Goal: Task Accomplishment & Management: Use online tool/utility

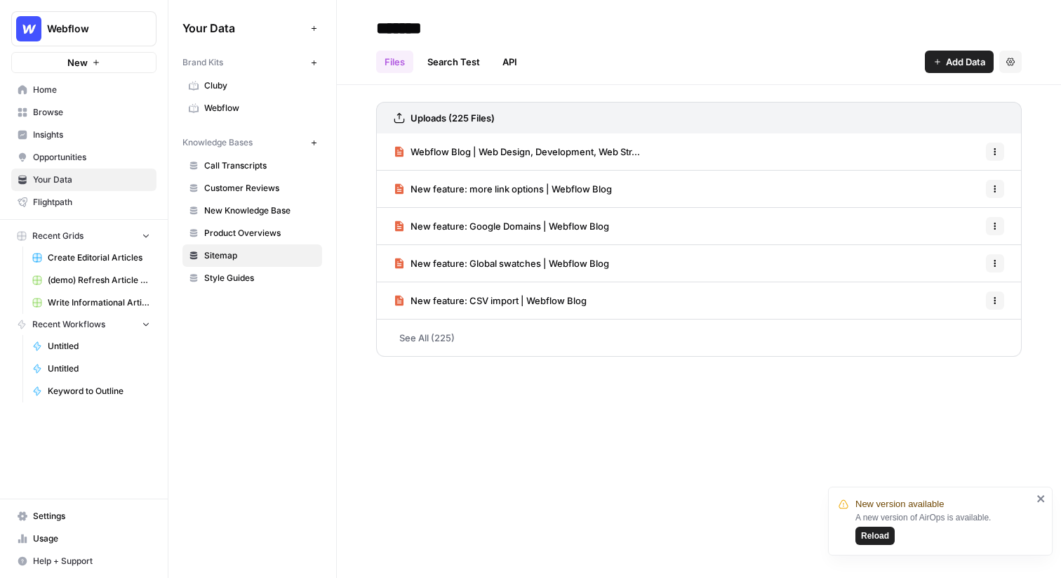
click at [121, 34] on span "Webflow" at bounding box center [89, 29] width 85 height 14
click at [105, 29] on span "Webflow" at bounding box center [89, 29] width 85 height 14
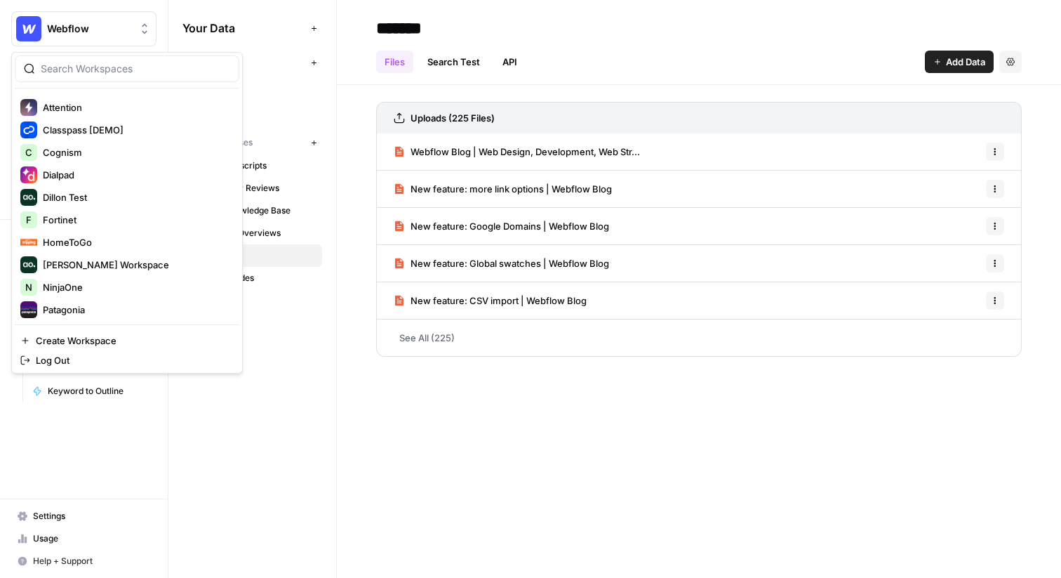
scroll to position [192, 0]
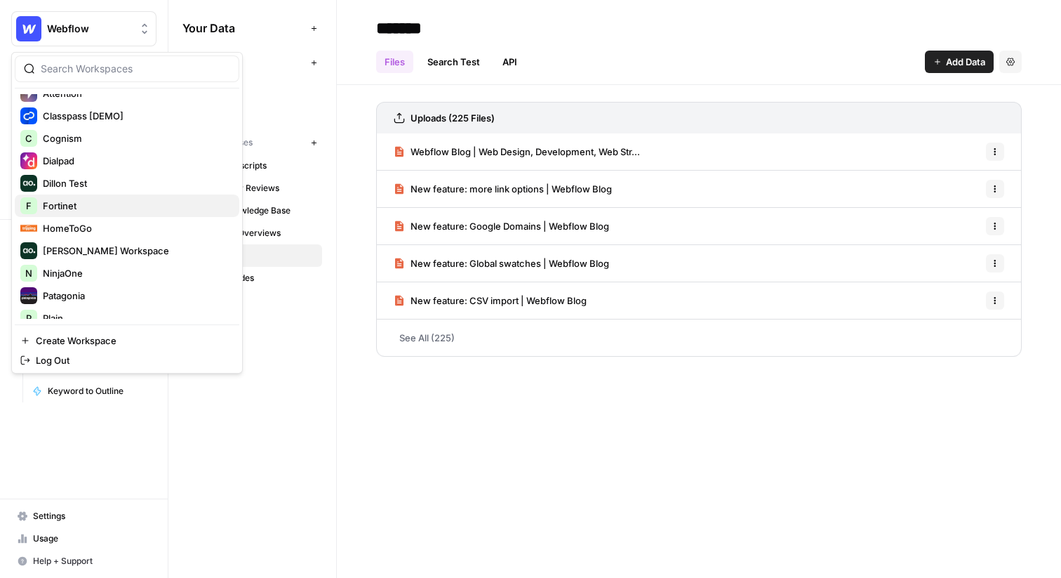
click at [117, 213] on div "F Fortinet" at bounding box center [126, 205] width 213 height 17
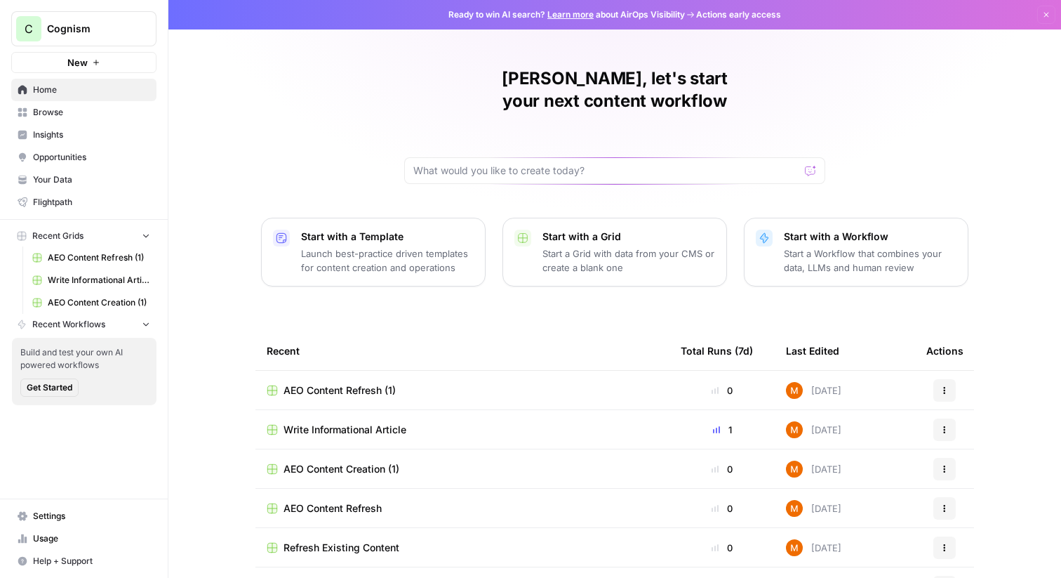
click at [62, 142] on link "Insights" at bounding box center [83, 135] width 145 height 22
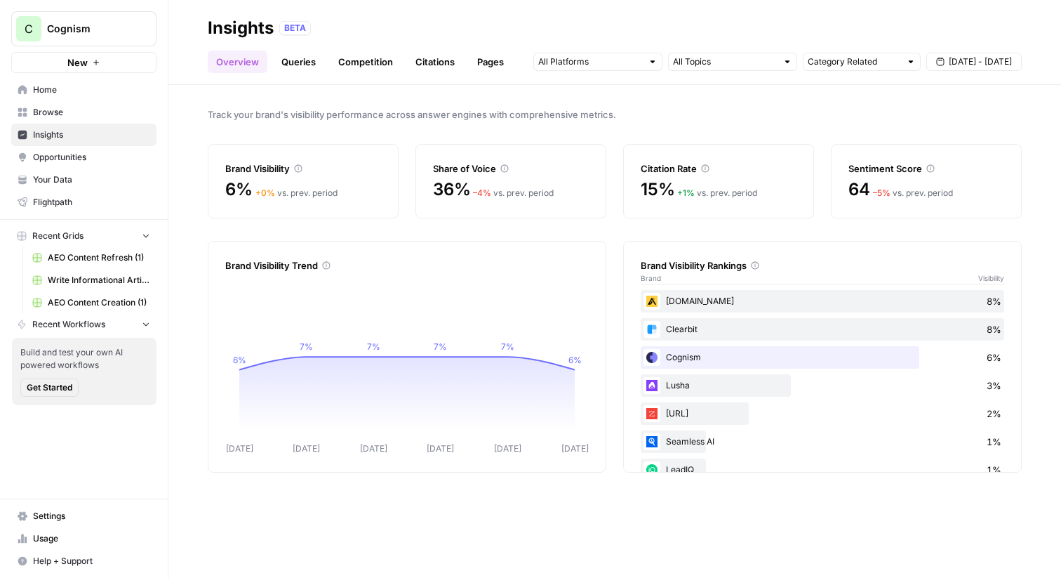
click at [62, 36] on button "C Cognism" at bounding box center [83, 28] width 145 height 35
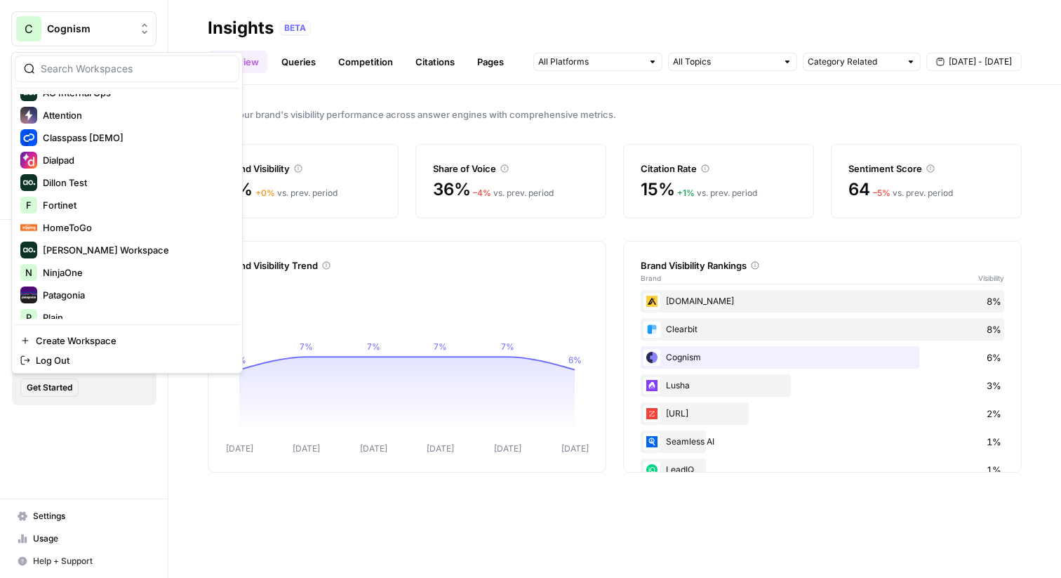
scroll to position [180, 0]
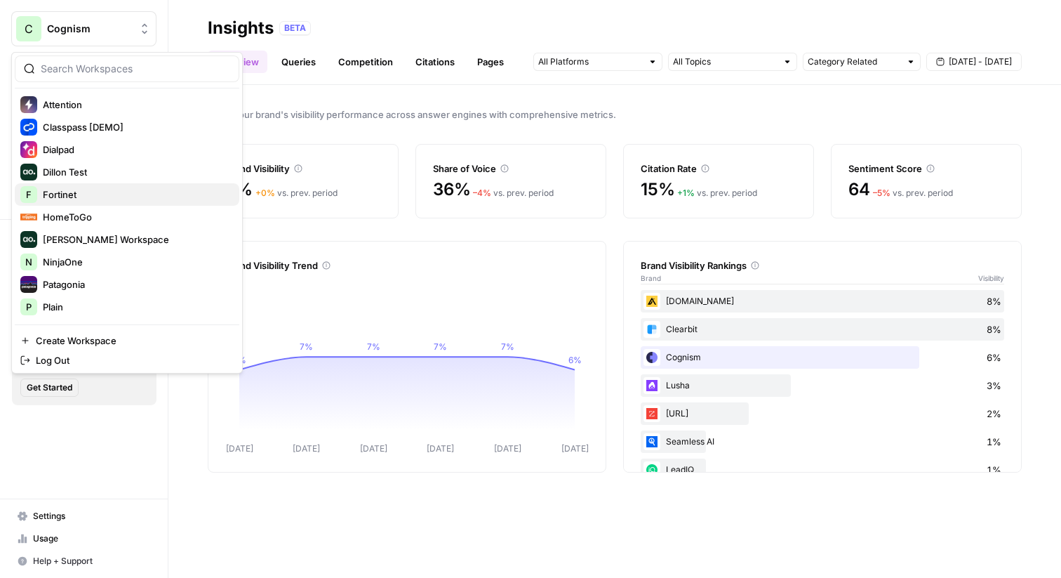
click at [107, 195] on span "Fortinet" at bounding box center [135, 194] width 185 height 14
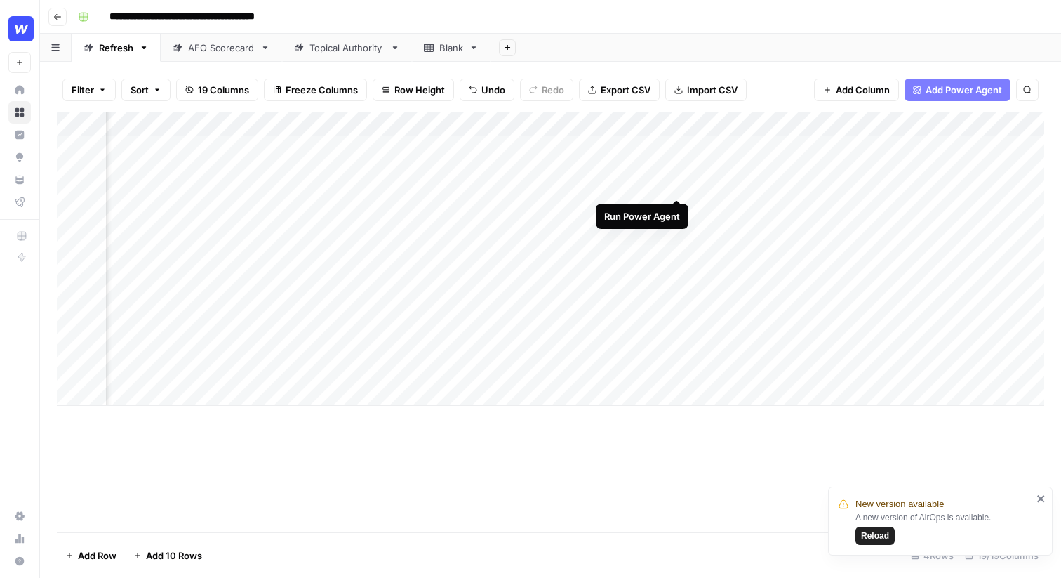
scroll to position [0, 971]
click at [684, 150] on div "Add Column" at bounding box center [550, 258] width 987 height 293
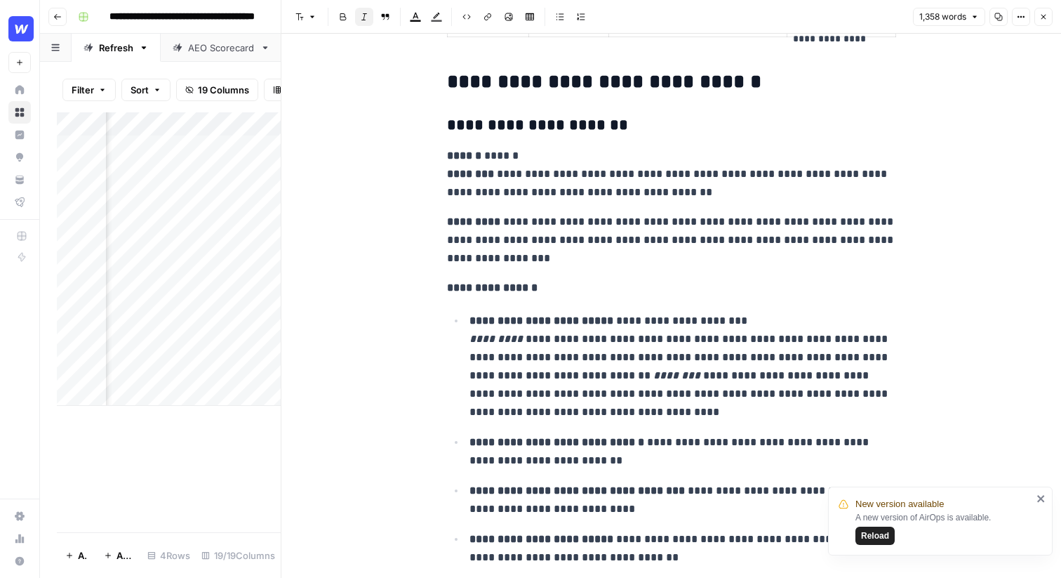
scroll to position [2264, 0]
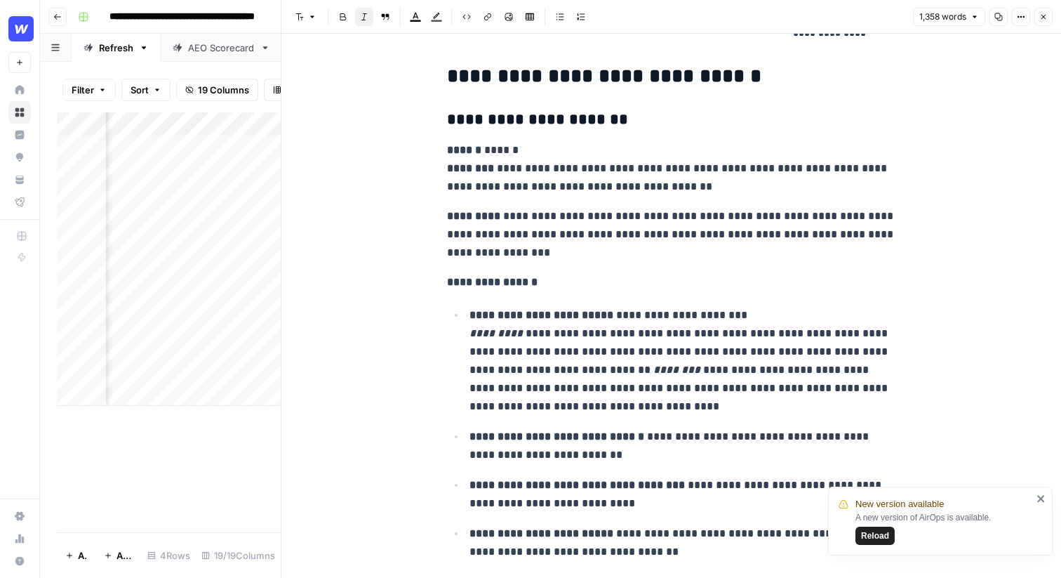
click at [514, 118] on h3 "**********" at bounding box center [671, 120] width 449 height 20
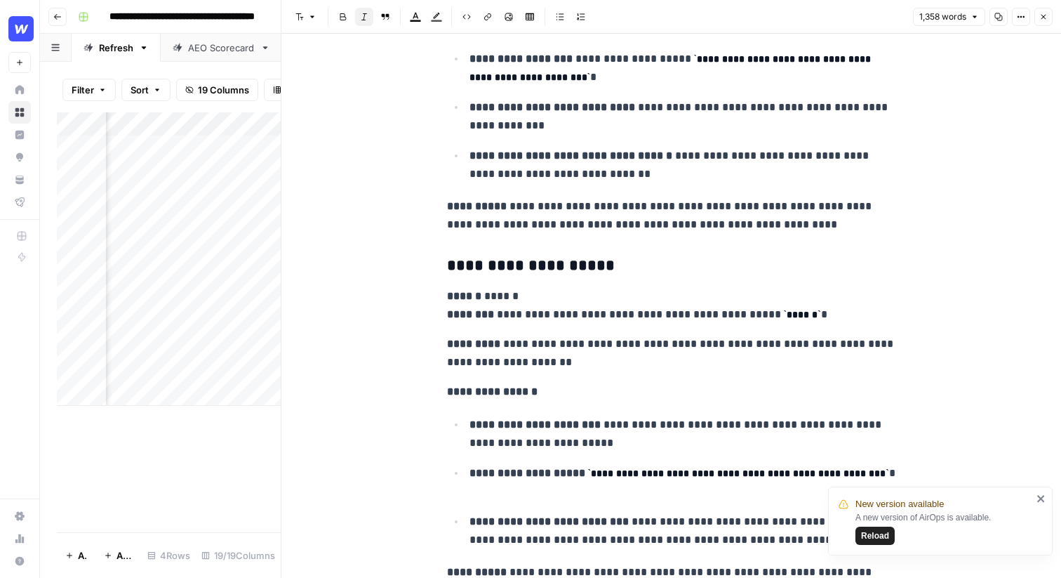
scroll to position [4569, 0]
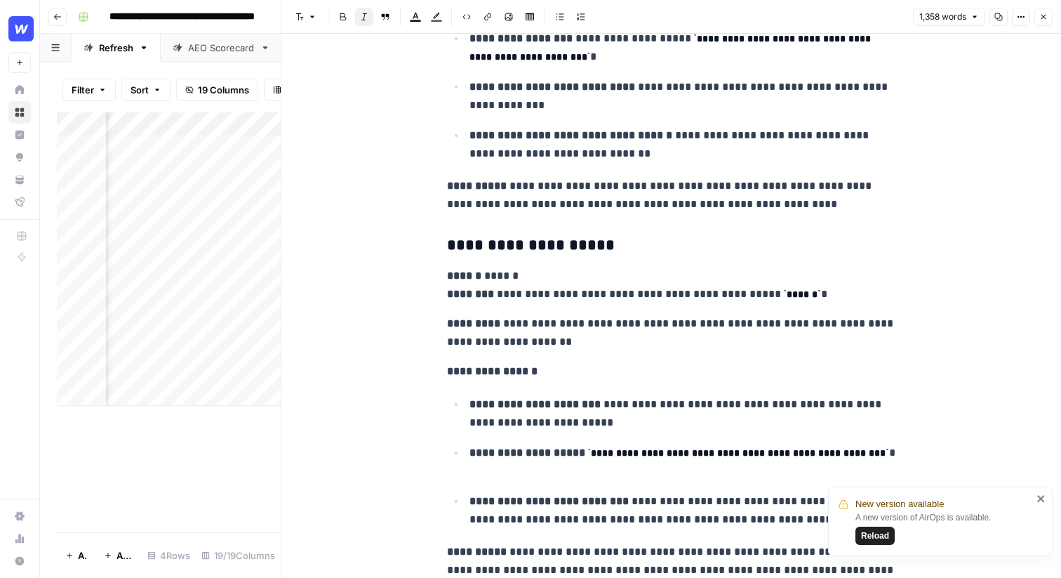
click at [1046, 18] on icon "button" at bounding box center [1043, 17] width 8 height 8
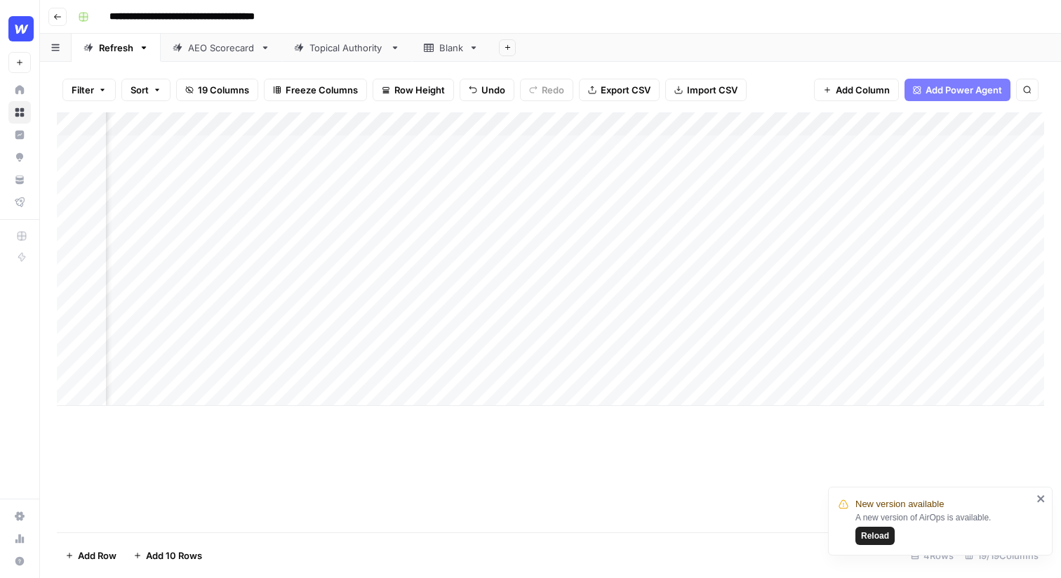
scroll to position [0, 1811]
click at [866, 145] on div "Add Column" at bounding box center [550, 258] width 987 height 293
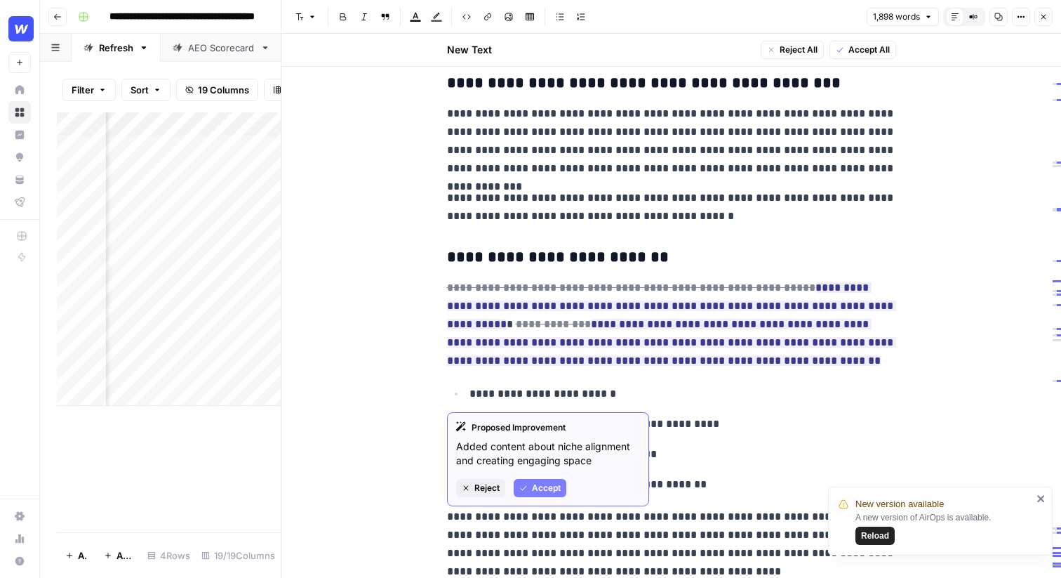
scroll to position [1535, 0]
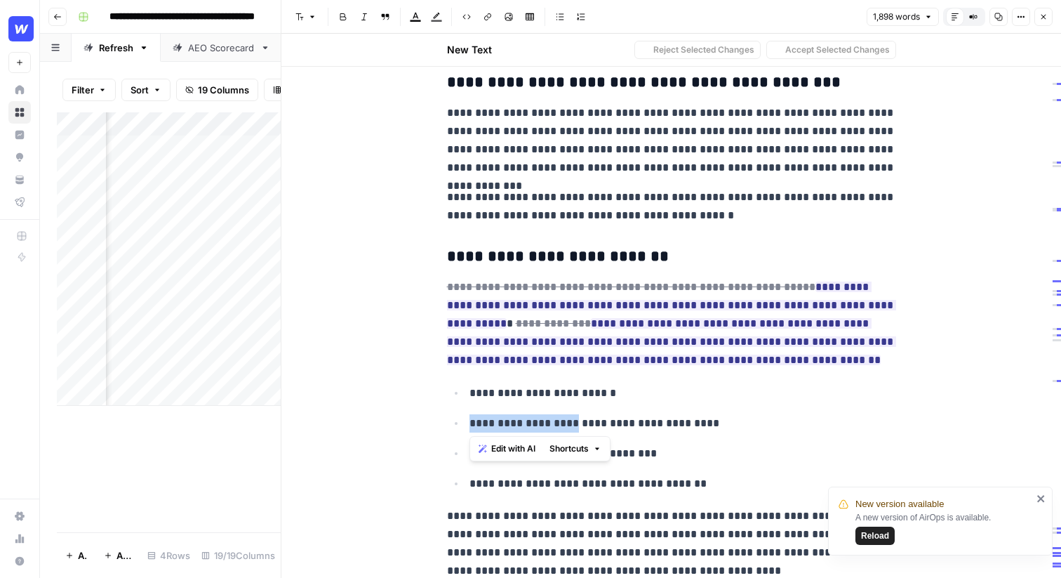
drag, startPoint x: 740, startPoint y: 411, endPoint x: 570, endPoint y: 426, distance: 170.5
click at [570, 426] on ul "**********" at bounding box center [671, 437] width 449 height 109
click at [518, 447] on span "Edit with AI" at bounding box center [513, 448] width 44 height 13
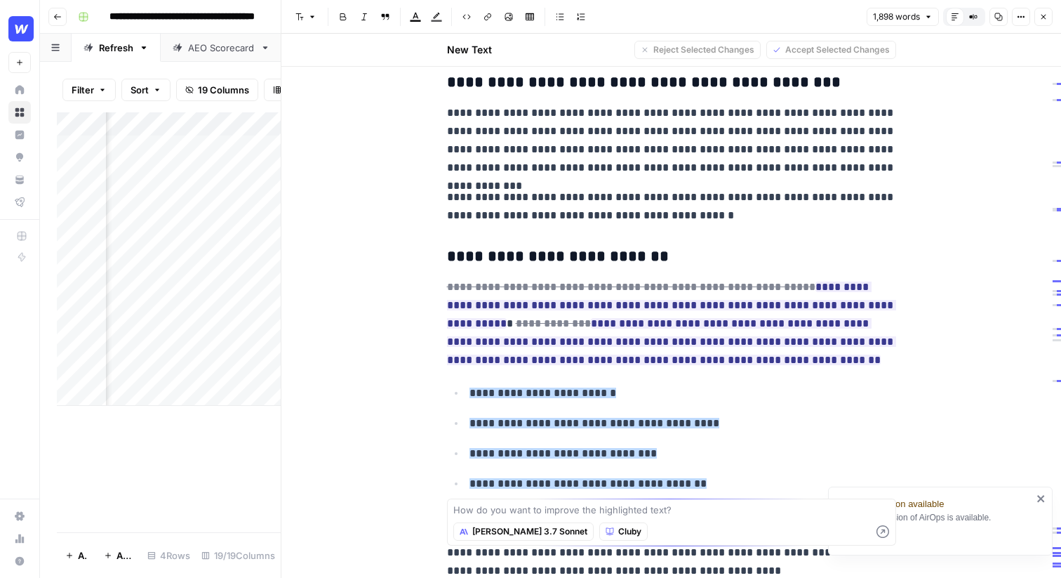
click at [756, 368] on p "**********" at bounding box center [671, 323] width 449 height 91
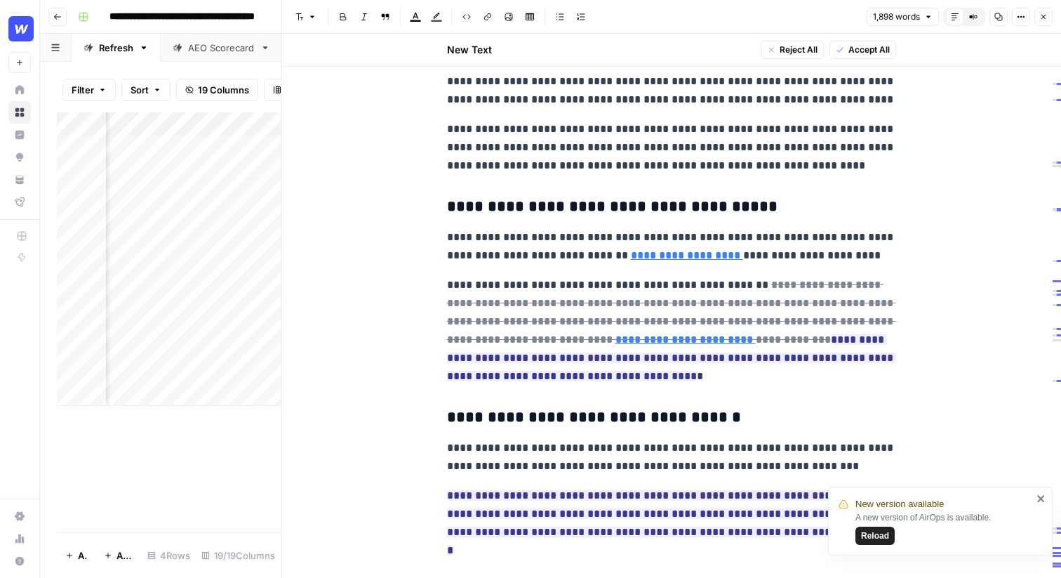
scroll to position [2075, 0]
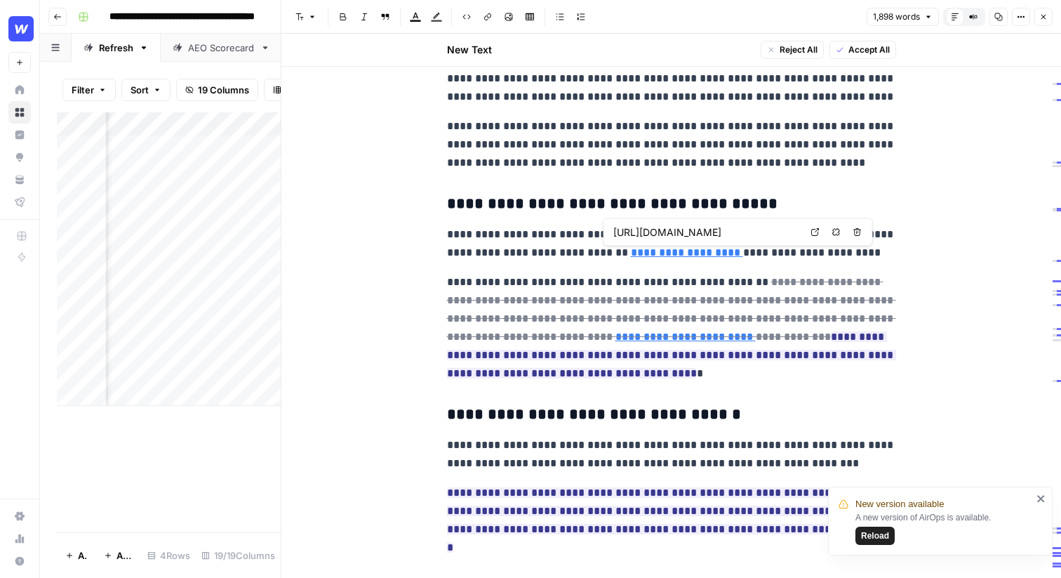
type input "https://webflow.com/blog/webflow-for-blogging"
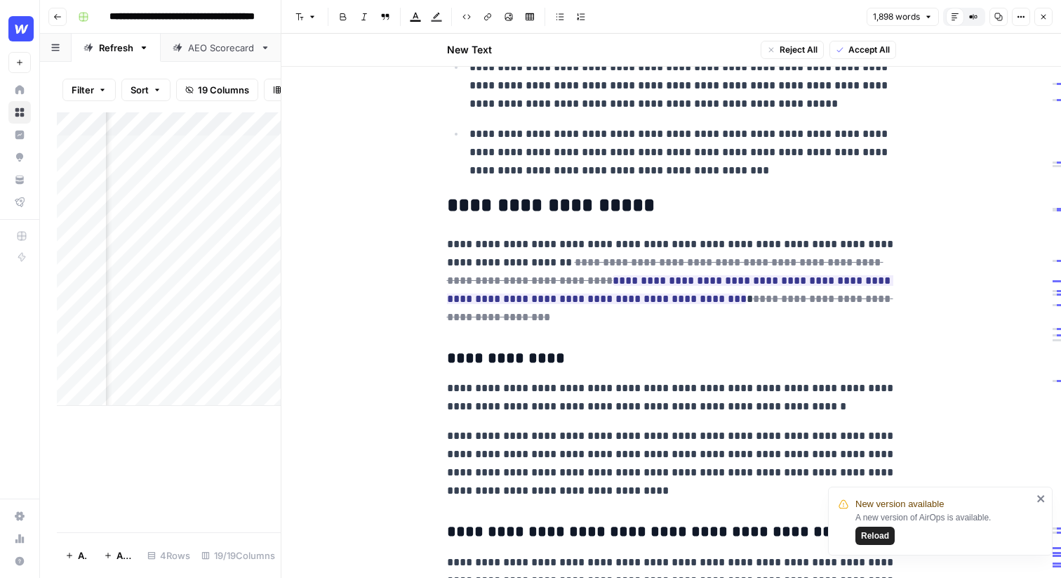
scroll to position [814, 0]
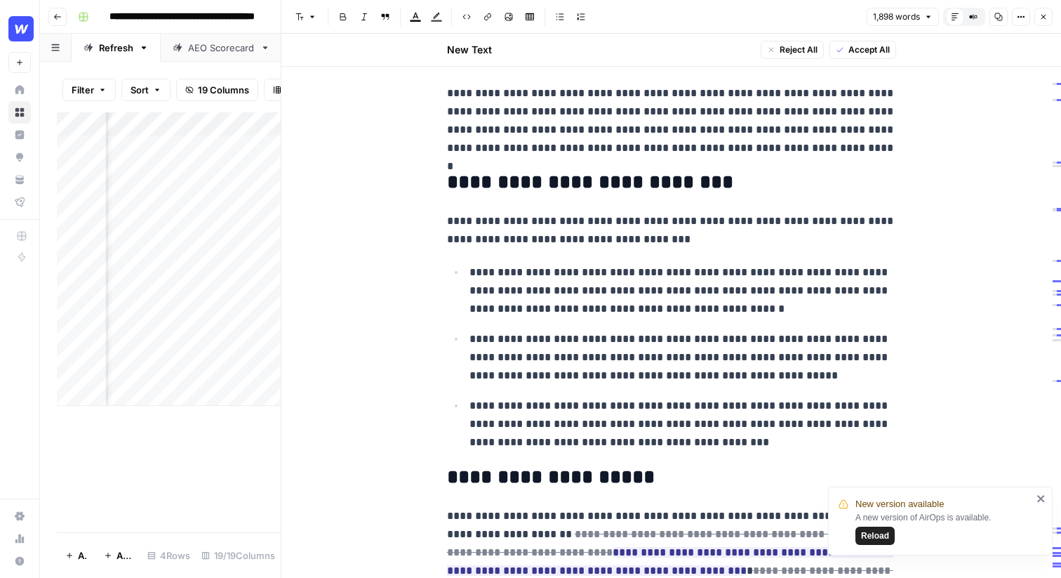
click at [1046, 15] on icon "button" at bounding box center [1043, 17] width 8 height 8
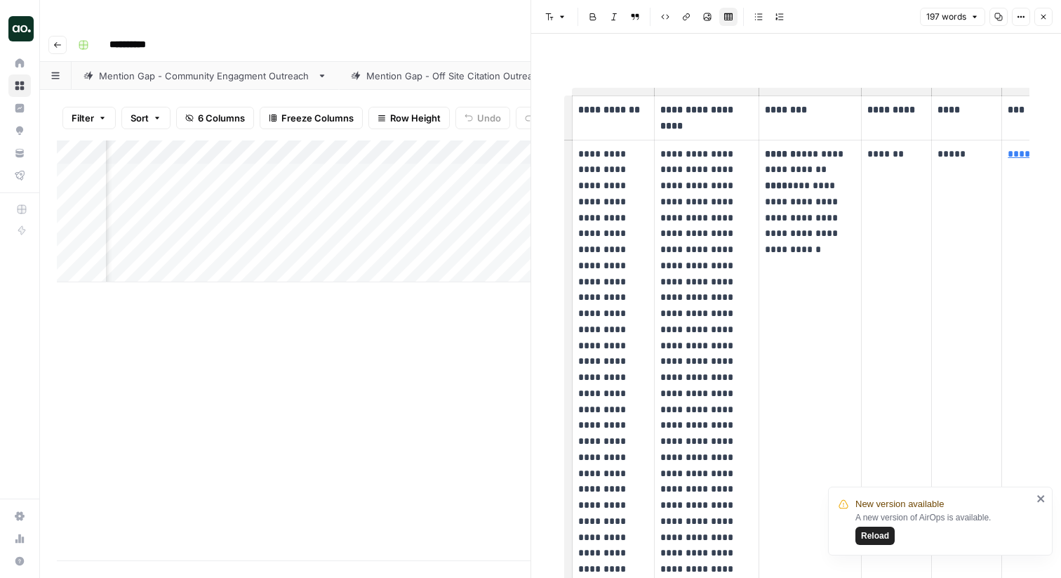
scroll to position [0, 144]
click at [1044, 20] on icon "button" at bounding box center [1043, 17] width 8 height 8
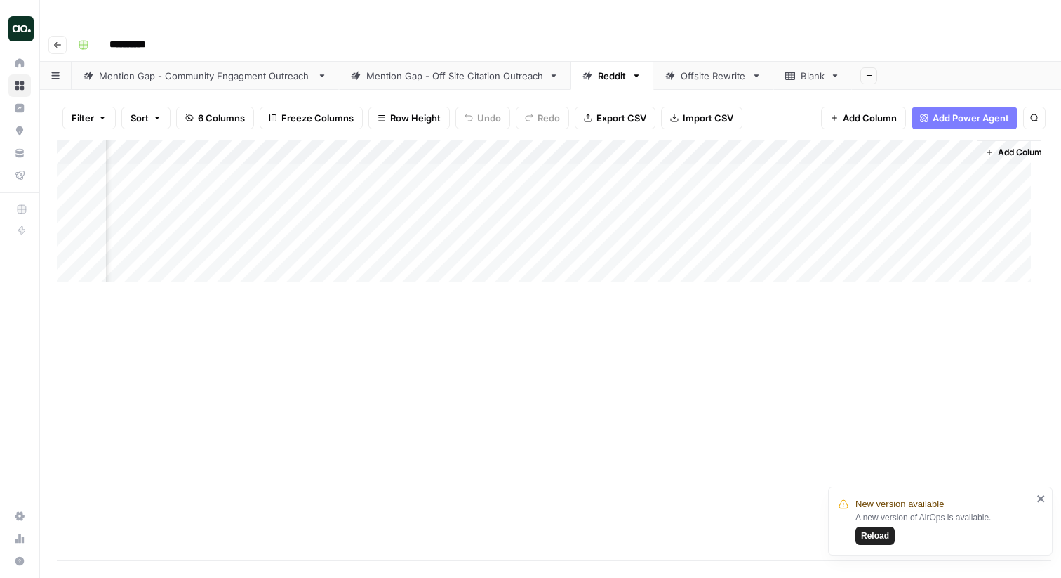
scroll to position [0, 138]
click at [477, 69] on div "Mention Gap - Off Site Citation Outreach" at bounding box center [454, 76] width 177 height 14
click at [937, 147] on div "Add Column" at bounding box center [550, 350] width 987 height 420
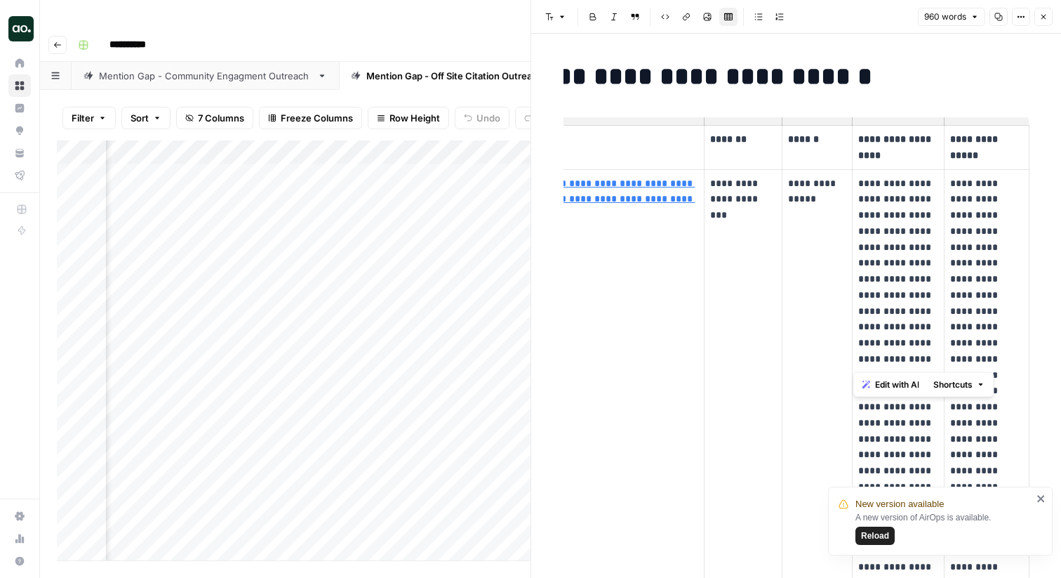
drag, startPoint x: 954, startPoint y: 187, endPoint x: 994, endPoint y: 357, distance: 174.3
click at [994, 357] on p "**********" at bounding box center [986, 502] width 73 height 655
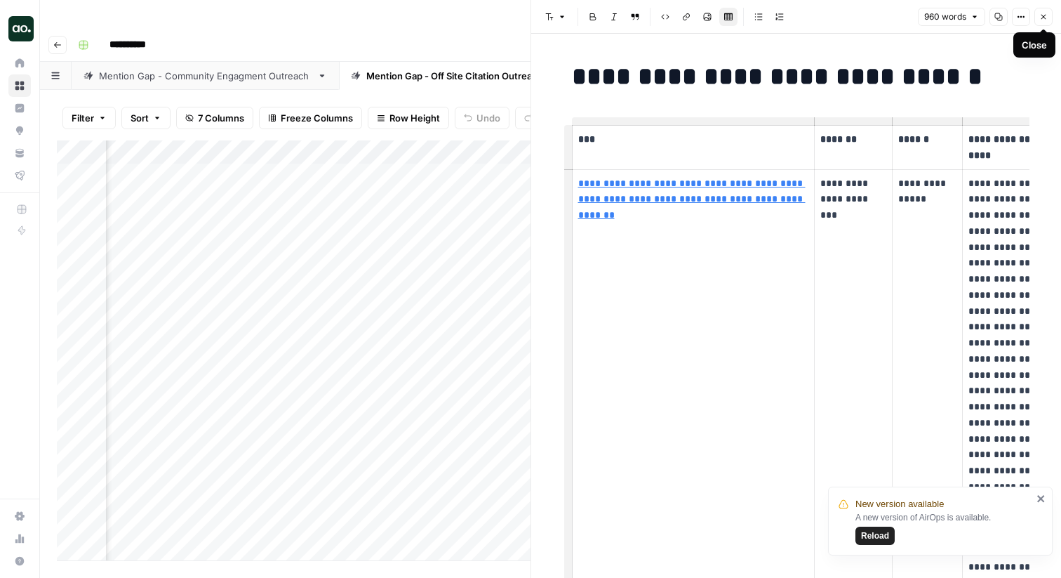
click at [1046, 19] on icon "button" at bounding box center [1043, 17] width 8 height 8
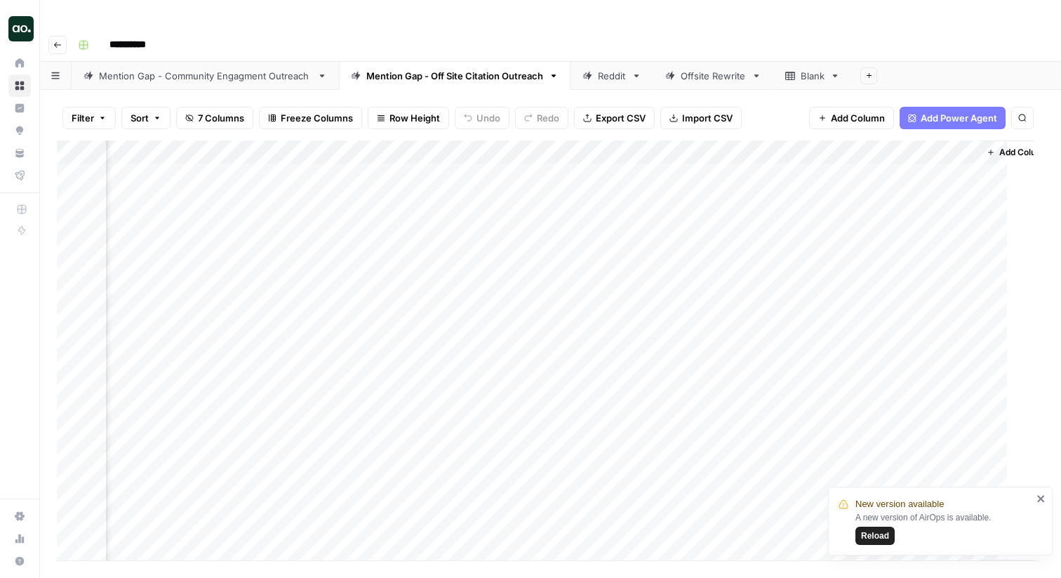
scroll to position [0, 317]
click at [601, 69] on div "Reddit" at bounding box center [612, 76] width 28 height 14
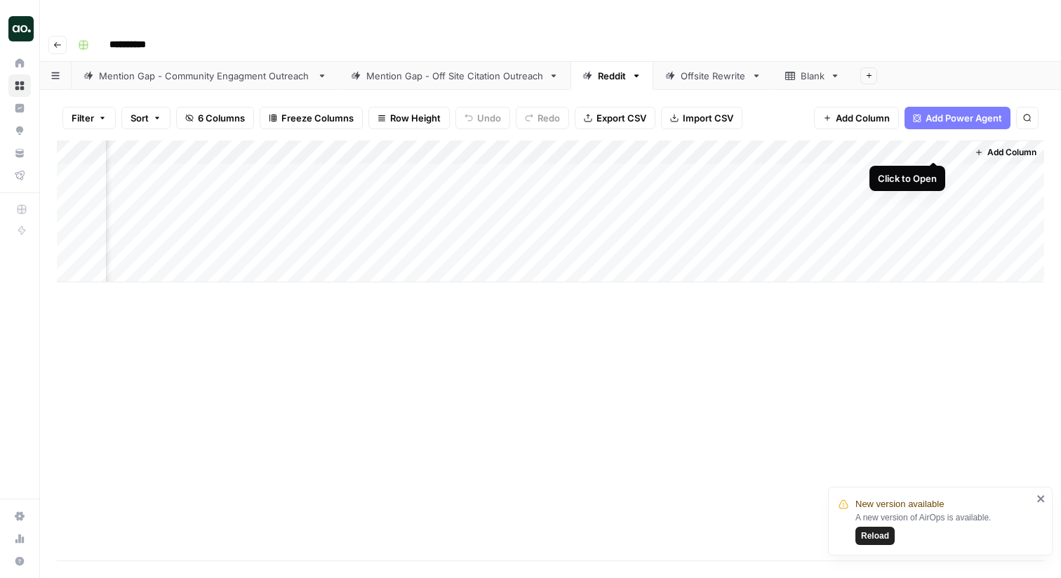
click at [936, 146] on div "Add Column" at bounding box center [550, 211] width 987 height 142
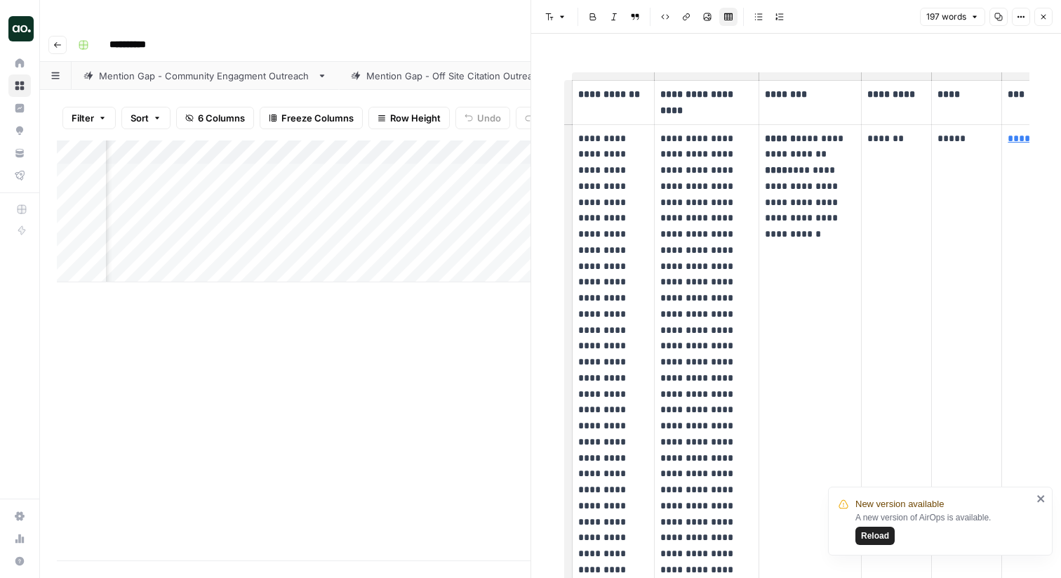
scroll to position [17, 0]
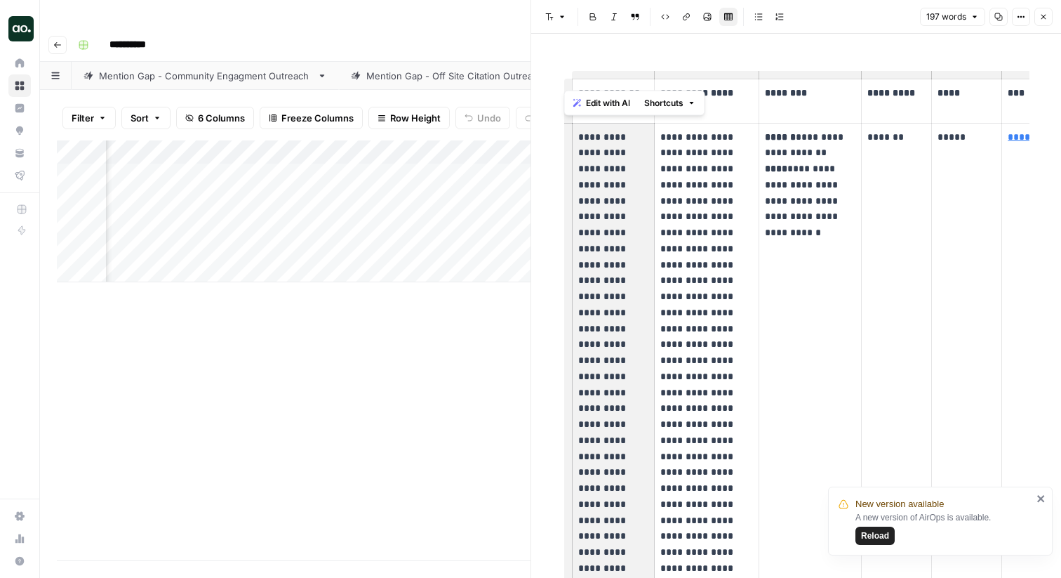
drag, startPoint x: 580, startPoint y: 136, endPoint x: 649, endPoint y: 263, distance: 144.8
click at [649, 263] on td "**********" at bounding box center [613, 464] width 82 height 683
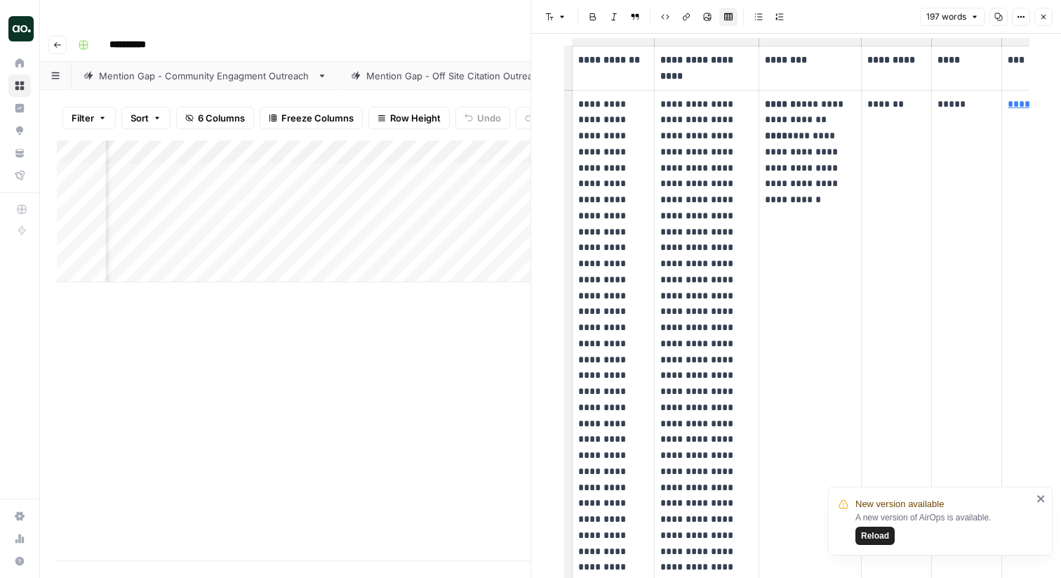
scroll to position [51, 0]
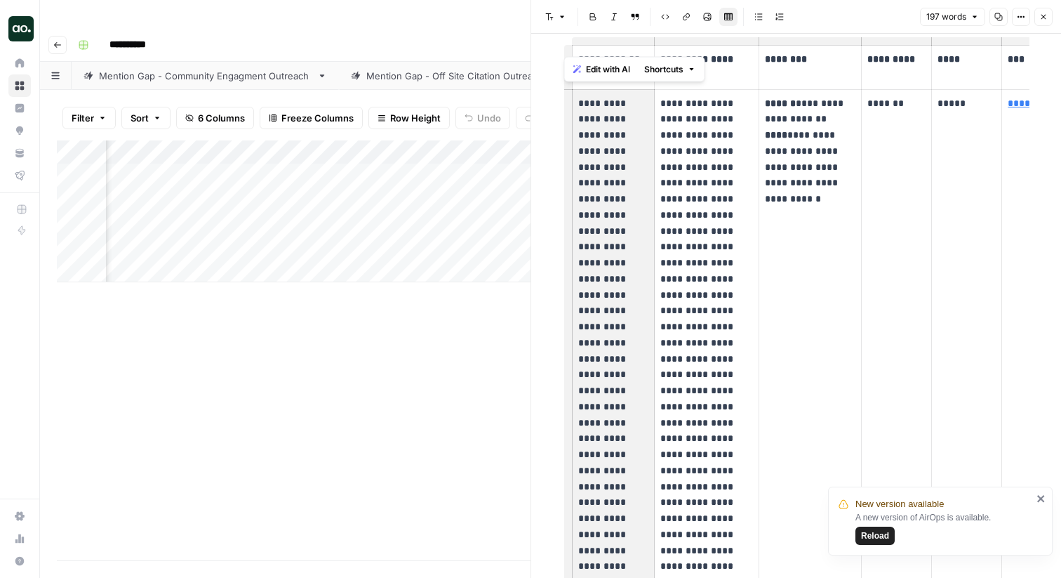
drag, startPoint x: 580, startPoint y: 101, endPoint x: 613, endPoint y: 296, distance: 197.9
click at [613, 296] on p "**********" at bounding box center [613, 430] width 70 height 671
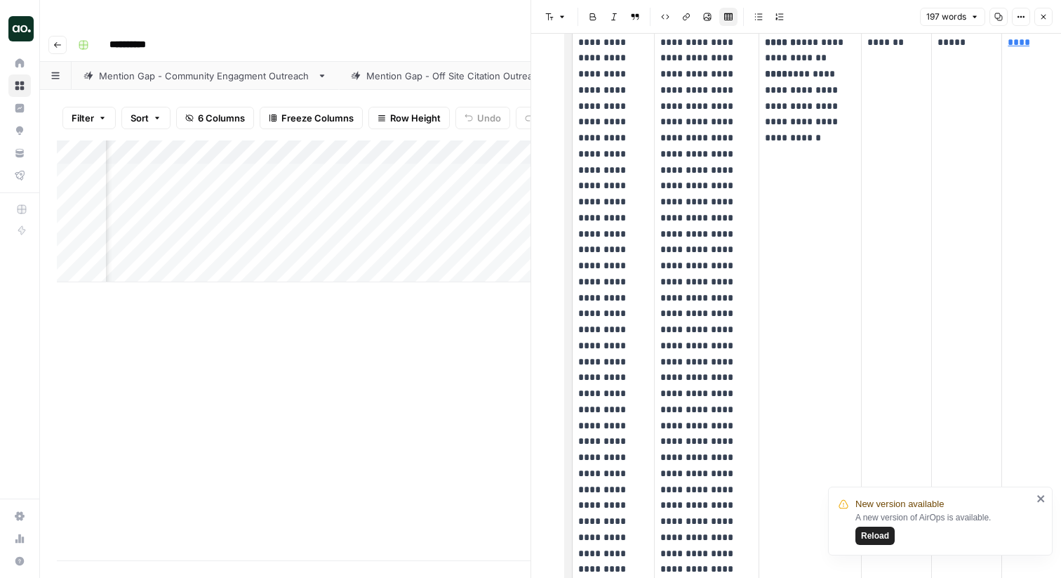
scroll to position [0, 0]
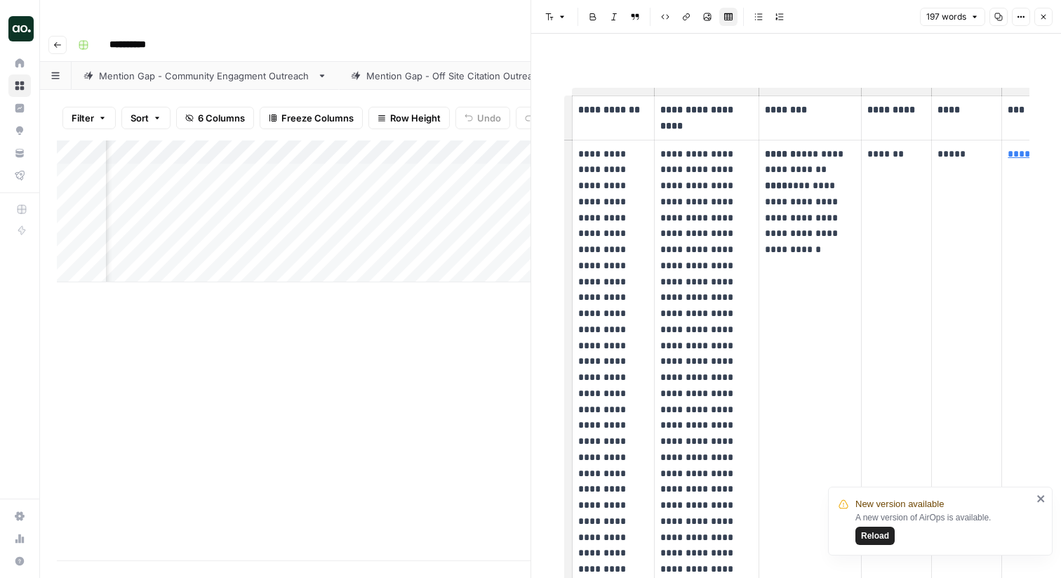
click at [1048, 17] on button "Close" at bounding box center [1043, 17] width 18 height 18
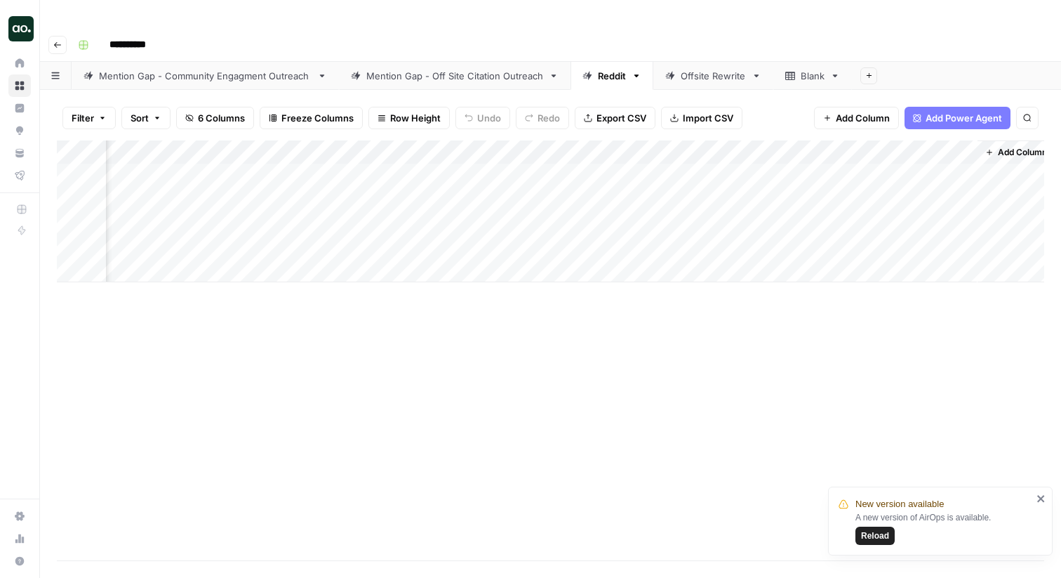
scroll to position [0, 138]
click at [515, 69] on div "Mention Gap - Off Site Citation Outreach" at bounding box center [454, 76] width 177 height 14
